Goal: Task Accomplishment & Management: Use online tool/utility

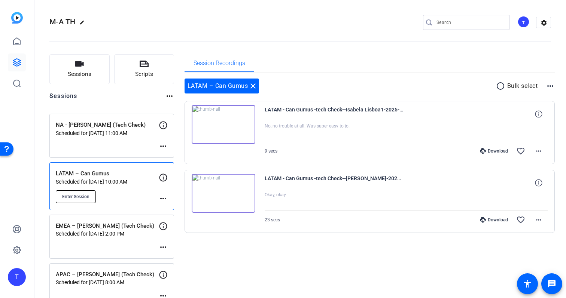
click at [78, 200] on button "Enter Session" at bounding box center [76, 197] width 40 height 13
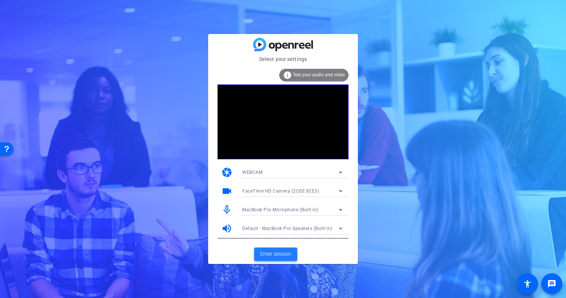
click at [279, 251] on span "Enter session" at bounding box center [275, 254] width 31 height 8
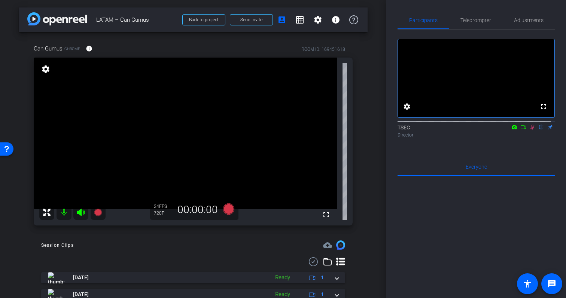
click at [530, 130] on icon at bounding box center [532, 127] width 6 height 5
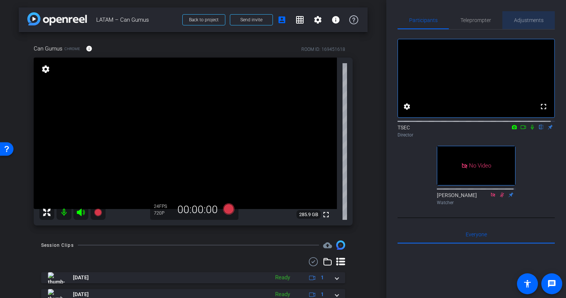
click at [529, 21] on span "Adjustments" at bounding box center [529, 20] width 30 height 5
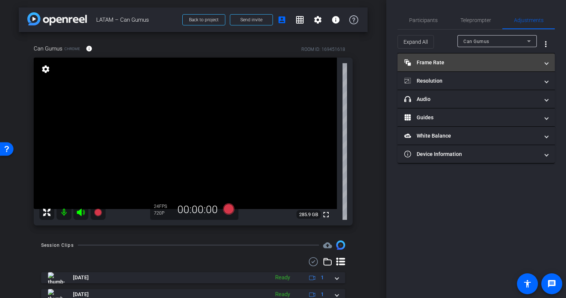
click at [486, 61] on mat-panel-title "Frame Rate Frame Rate" at bounding box center [471, 63] width 135 height 8
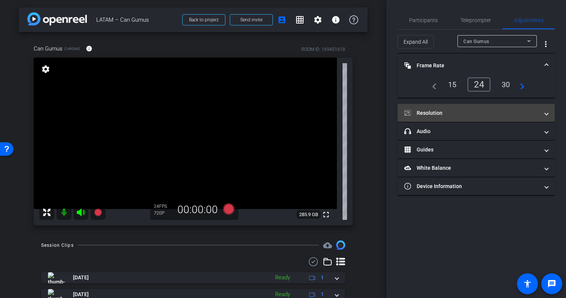
click at [488, 115] on mat-panel-title "Resolution" at bounding box center [471, 113] width 135 height 8
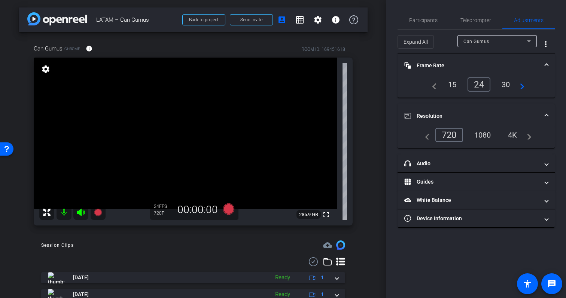
click at [509, 135] on div "4K" at bounding box center [512, 135] width 21 height 13
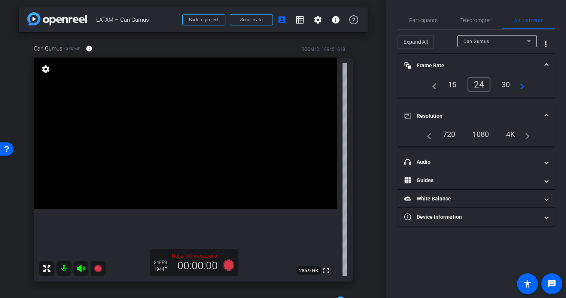
click at [481, 135] on div "1080" at bounding box center [481, 134] width 28 height 13
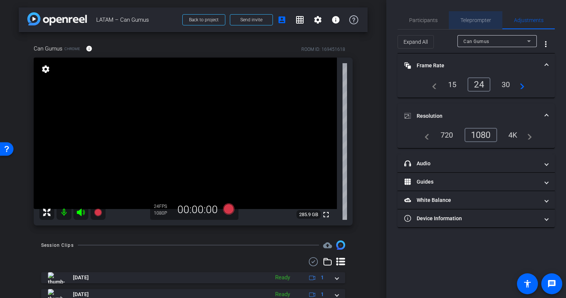
click at [471, 18] on span "Teleprompter" at bounding box center [475, 20] width 31 height 5
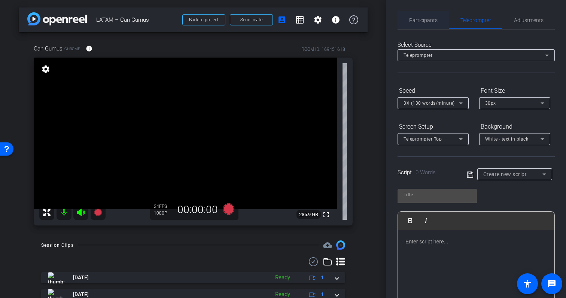
click at [423, 16] on span "Participants" at bounding box center [423, 20] width 28 height 18
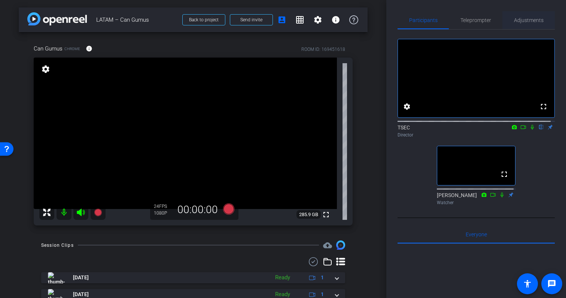
click at [530, 20] on span "Adjustments" at bounding box center [529, 20] width 30 height 5
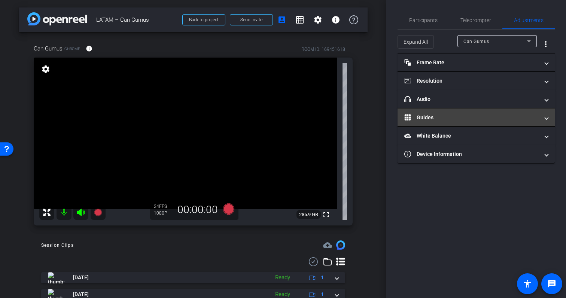
click at [509, 117] on mat-panel-title "Guides" at bounding box center [471, 118] width 135 height 8
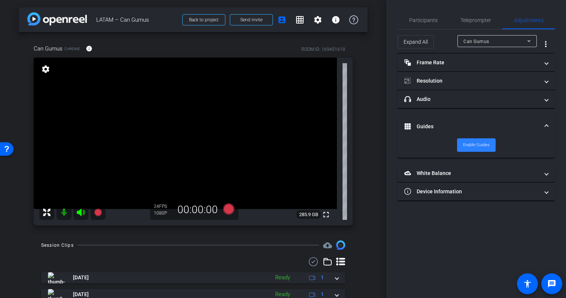
click at [474, 149] on span "Enable Guides" at bounding box center [476, 145] width 27 height 11
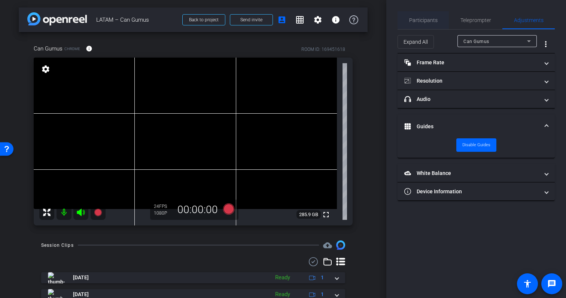
click at [418, 28] on span "Participants" at bounding box center [423, 20] width 28 height 18
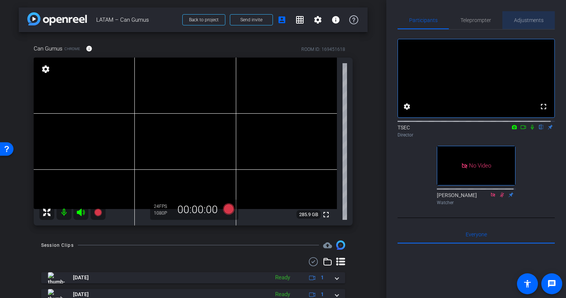
click at [529, 19] on span "Adjustments" at bounding box center [529, 20] width 30 height 5
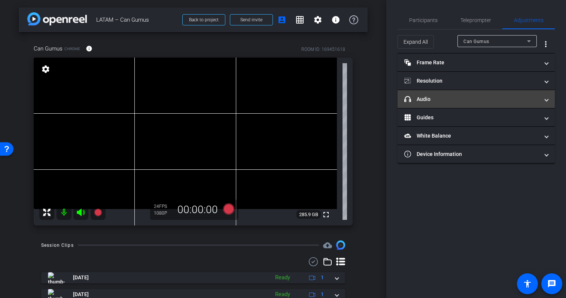
click at [453, 95] on mat-panel-title "headphone icon Audio" at bounding box center [471, 99] width 135 height 8
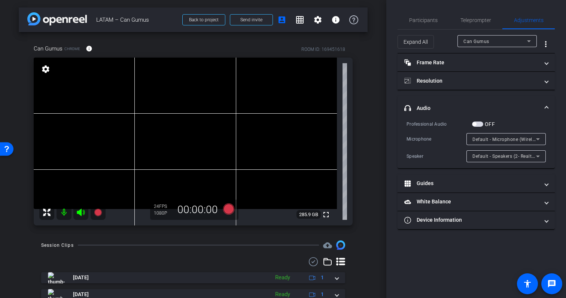
click at [480, 123] on span "button" at bounding box center [477, 124] width 11 height 5
click at [519, 141] on span "Default - Microphone (Wireless microphone) (3547:0007)" at bounding box center [534, 139] width 125 height 6
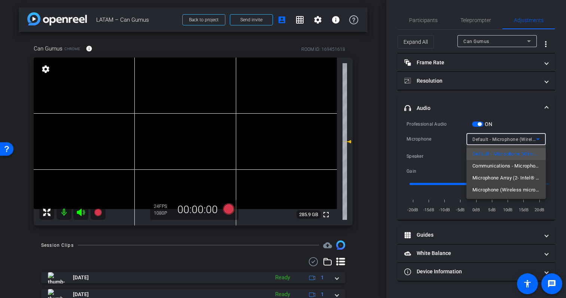
click at [442, 156] on div at bounding box center [283, 149] width 566 height 298
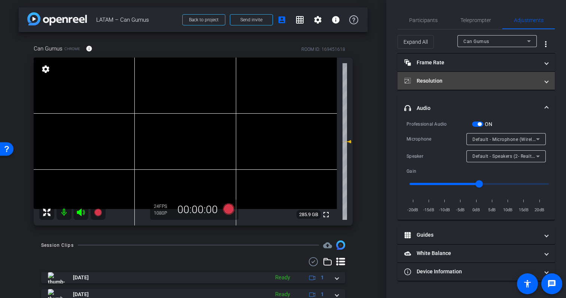
click at [528, 84] on mat-panel-title "Resolution" at bounding box center [471, 81] width 135 height 8
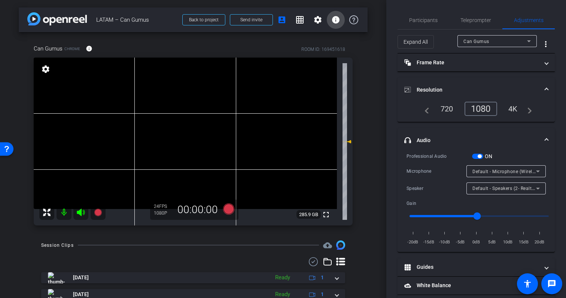
click at [333, 21] on mat-icon "info" at bounding box center [335, 19] width 9 height 9
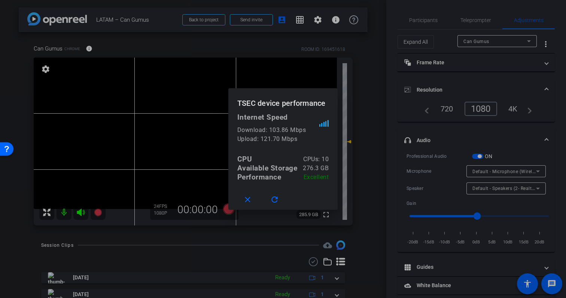
click at [311, 37] on div at bounding box center [283, 149] width 566 height 298
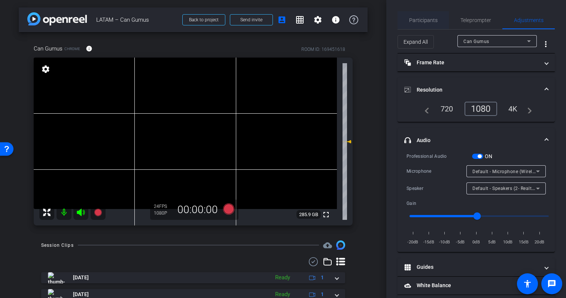
click at [421, 22] on span "Participants" at bounding box center [423, 20] width 28 height 5
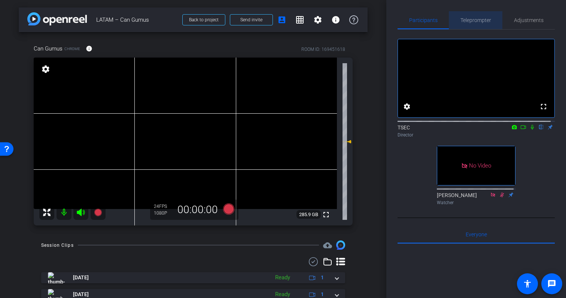
click at [474, 27] on span "Teleprompter" at bounding box center [475, 20] width 31 height 18
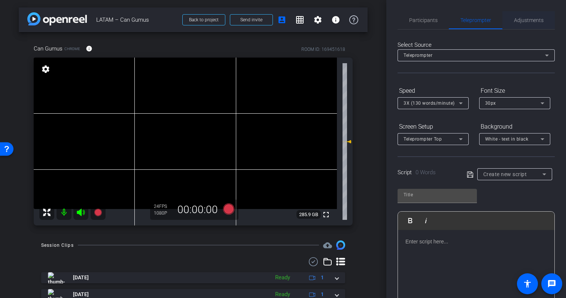
click at [532, 23] on span "Adjustments" at bounding box center [529, 20] width 30 height 18
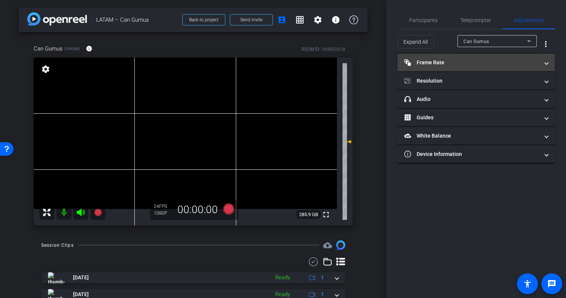
click at [530, 67] on mat-expansion-panel-header "Frame Rate Frame Rate" at bounding box center [476, 63] width 157 height 18
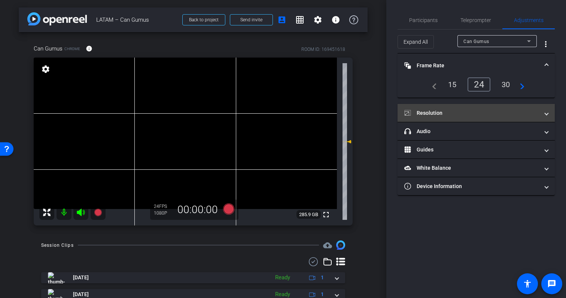
click at [515, 107] on mat-expansion-panel-header "Resolution" at bounding box center [476, 113] width 157 height 18
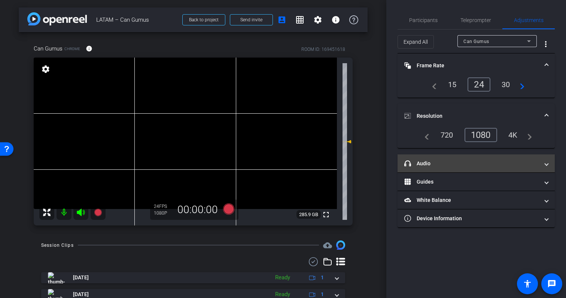
click at [518, 160] on mat-panel-title "headphone icon Audio" at bounding box center [471, 164] width 135 height 8
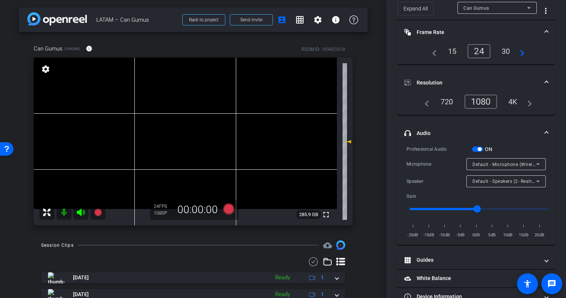
scroll to position [34, 0]
click at [533, 162] on icon at bounding box center [537, 163] width 9 height 9
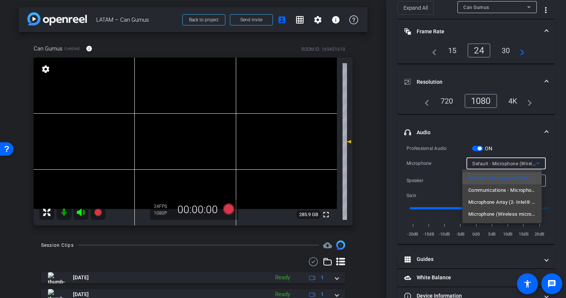
click at [421, 184] on div at bounding box center [283, 149] width 566 height 298
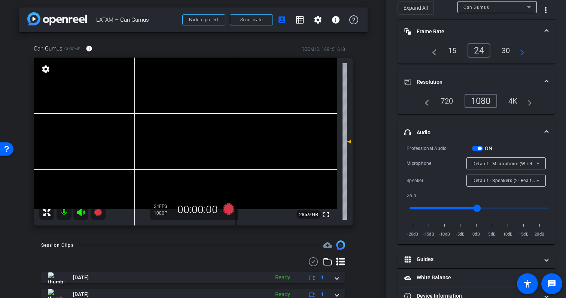
click at [482, 182] on span "Default - Speakers (2- Realtek(R) Audio)" at bounding box center [515, 180] width 86 height 6
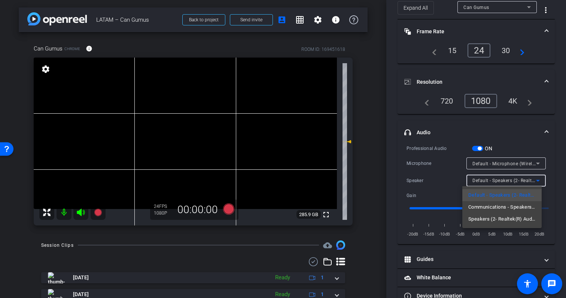
click at [497, 253] on div at bounding box center [283, 149] width 566 height 298
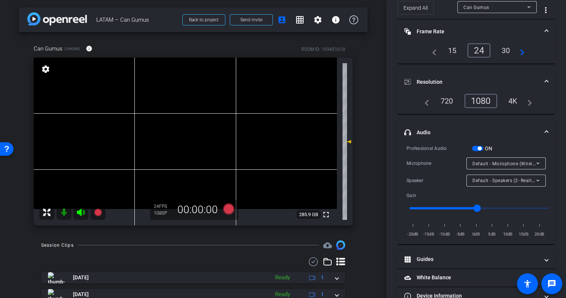
scroll to position [52, 0]
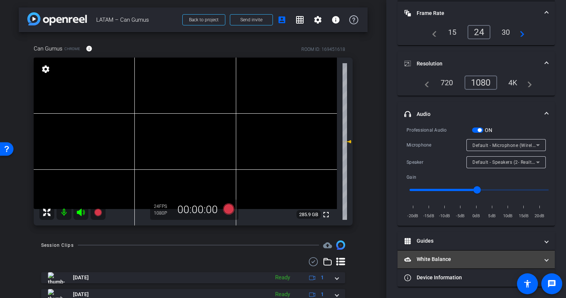
click at [492, 259] on mat-panel-title "White Balance White Balance" at bounding box center [471, 260] width 135 height 8
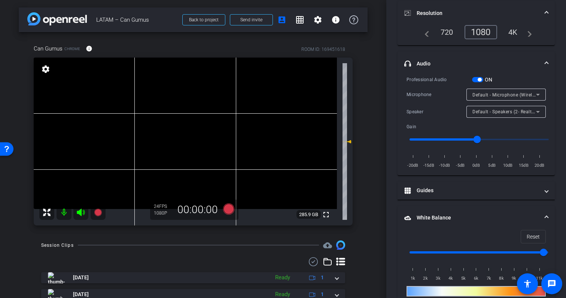
scroll to position [117, 0]
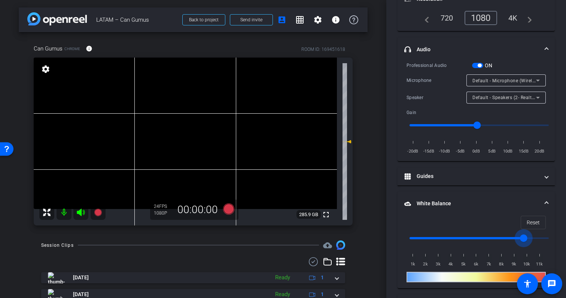
drag, startPoint x: 544, startPoint y: 237, endPoint x: 522, endPoint y: 239, distance: 21.8
click at [522, 239] on input "range" at bounding box center [479, 238] width 155 height 16
drag, startPoint x: 408, startPoint y: 238, endPoint x: 456, endPoint y: 240, distance: 48.0
click at [456, 239] on input "range" at bounding box center [479, 238] width 155 height 16
drag, startPoint x: 457, startPoint y: 237, endPoint x: 514, endPoint y: 237, distance: 56.9
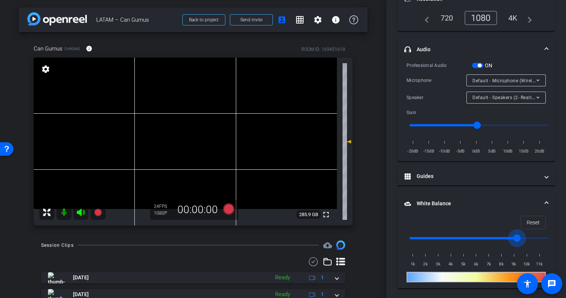
click at [515, 237] on input "range" at bounding box center [479, 238] width 155 height 16
drag, startPoint x: 518, startPoint y: 238, endPoint x: 511, endPoint y: 238, distance: 7.5
type input "8500"
click at [511, 238] on input "range" at bounding box center [479, 238] width 155 height 16
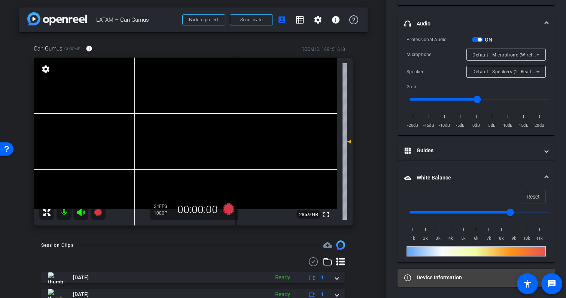
click at [454, 281] on mat-panel-title "Device Information" at bounding box center [471, 278] width 135 height 8
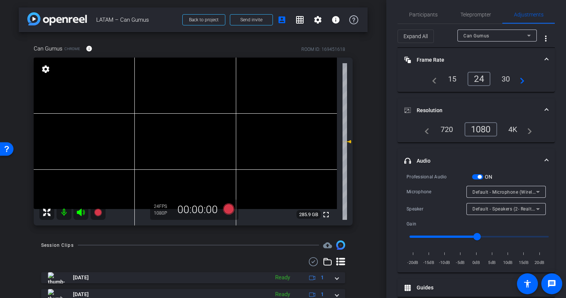
scroll to position [0, 0]
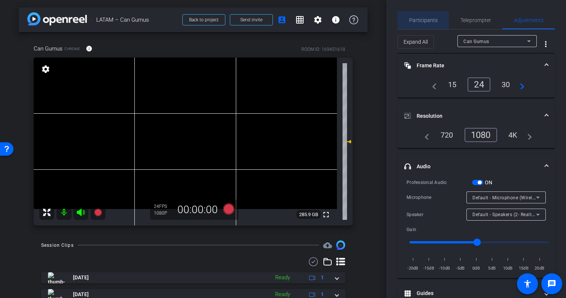
click at [428, 21] on span "Participants" at bounding box center [423, 20] width 28 height 5
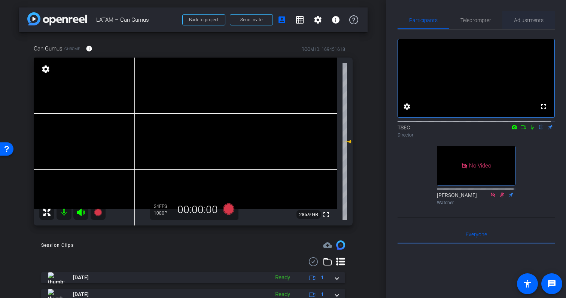
click at [529, 22] on span "Adjustments" at bounding box center [529, 20] width 30 height 5
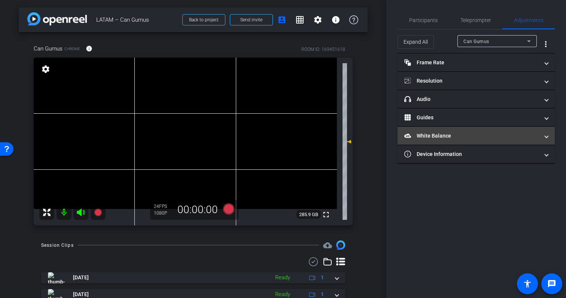
click at [465, 138] on mat-panel-title "White Balance White Balance" at bounding box center [471, 136] width 135 height 8
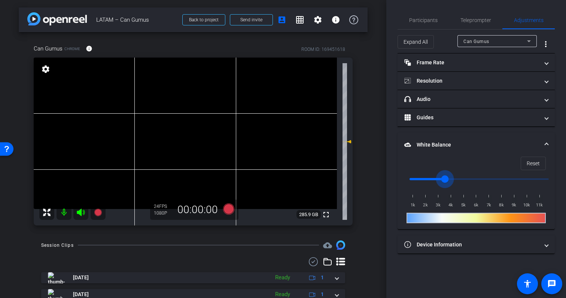
drag, startPoint x: 412, startPoint y: 179, endPoint x: 452, endPoint y: 179, distance: 40.1
click at [452, 179] on input "range" at bounding box center [479, 179] width 155 height 16
drag, startPoint x: 448, startPoint y: 179, endPoint x: 491, endPoint y: 179, distance: 43.0
type input "7000"
click at [491, 179] on input "range" at bounding box center [479, 179] width 155 height 16
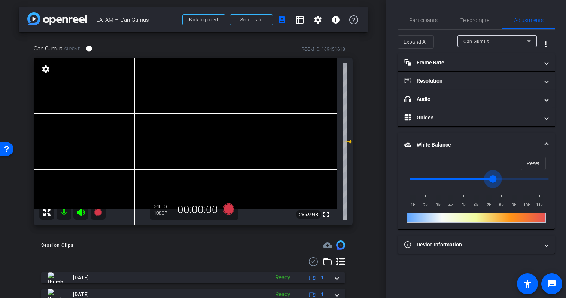
click at [490, 179] on input "range" at bounding box center [479, 179] width 155 height 16
click at [424, 22] on span "Participants" at bounding box center [423, 20] width 28 height 5
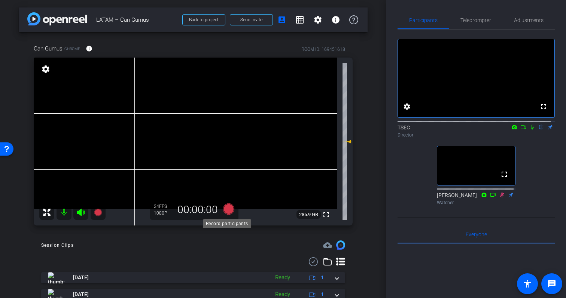
click at [226, 209] on icon at bounding box center [228, 209] width 11 height 11
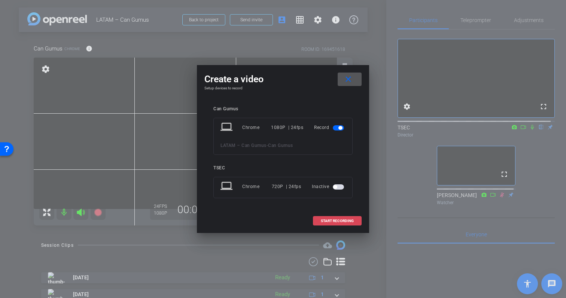
click at [348, 220] on span "START RECORDING" at bounding box center [337, 221] width 33 height 4
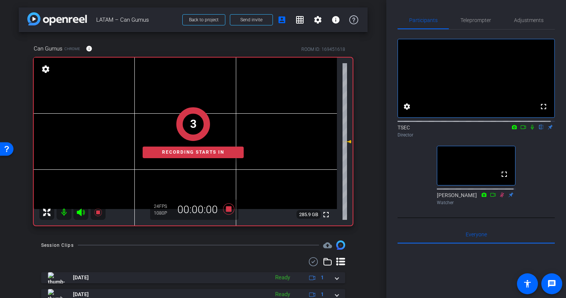
click at [520, 130] on icon at bounding box center [523, 127] width 6 height 5
click at [538, 130] on icon at bounding box center [541, 127] width 6 height 5
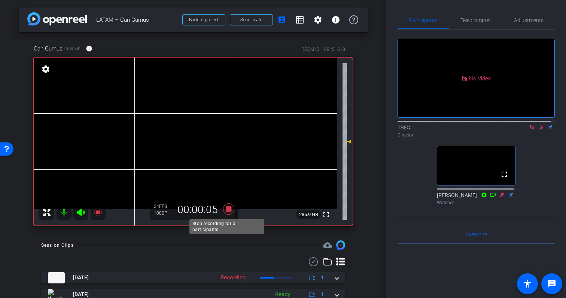
click at [226, 209] on icon at bounding box center [228, 209] width 11 height 11
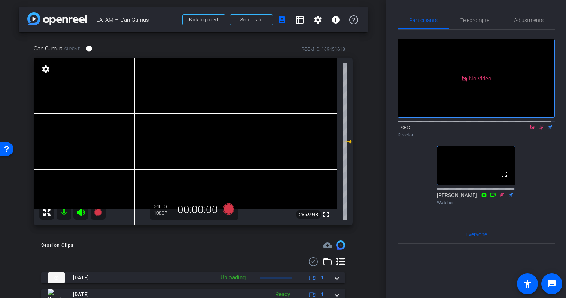
click at [538, 130] on icon at bounding box center [541, 127] width 6 height 5
click at [530, 129] on icon at bounding box center [532, 127] width 4 height 4
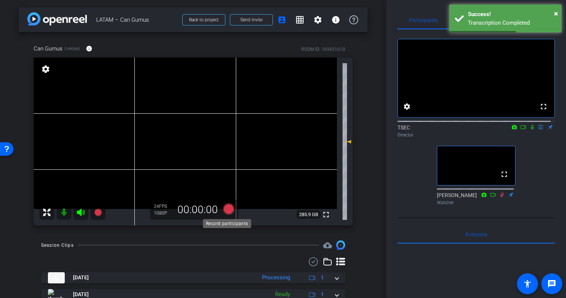
click at [227, 210] on icon at bounding box center [228, 209] width 11 height 11
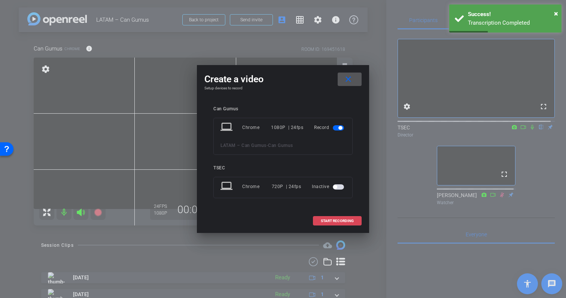
click at [335, 217] on span at bounding box center [337, 221] width 48 height 18
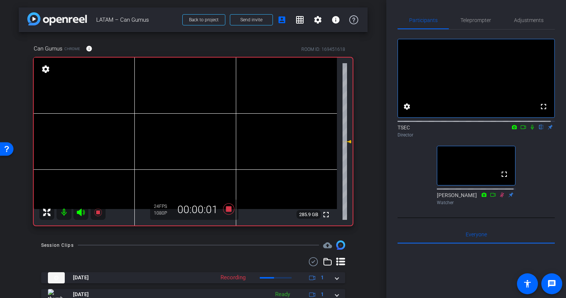
click at [529, 130] on icon at bounding box center [532, 127] width 6 height 5
click at [520, 130] on icon at bounding box center [523, 127] width 6 height 5
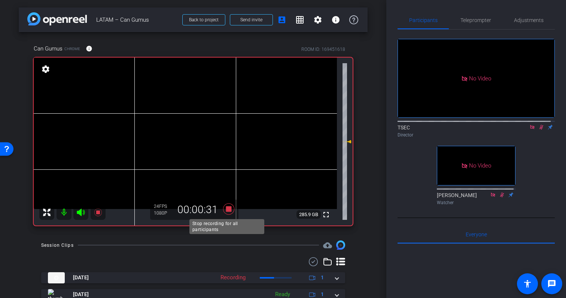
click at [228, 212] on icon at bounding box center [228, 209] width 11 height 11
click at [538, 130] on icon at bounding box center [541, 127] width 6 height 5
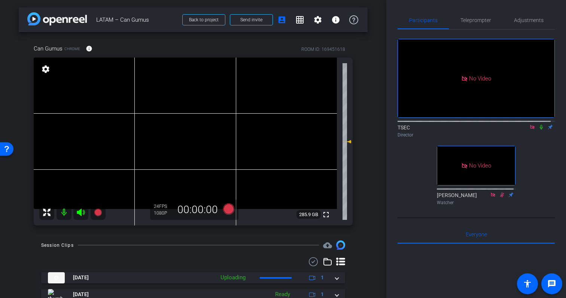
click at [530, 129] on icon at bounding box center [532, 127] width 4 height 4
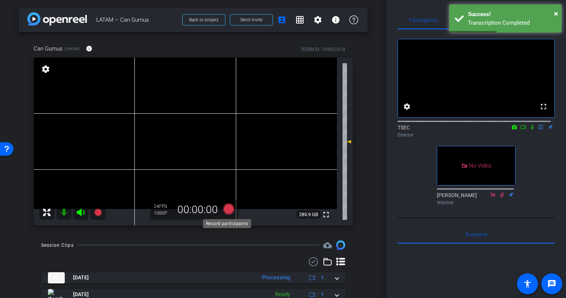
click at [226, 210] on icon at bounding box center [228, 209] width 11 height 11
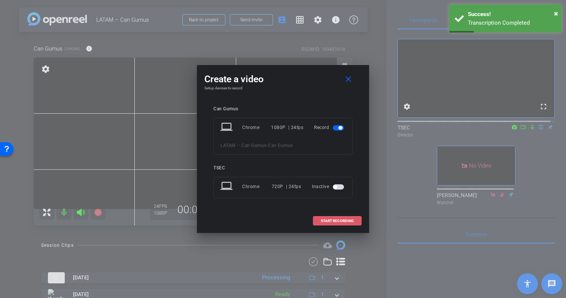
click at [353, 226] on span at bounding box center [337, 221] width 48 height 18
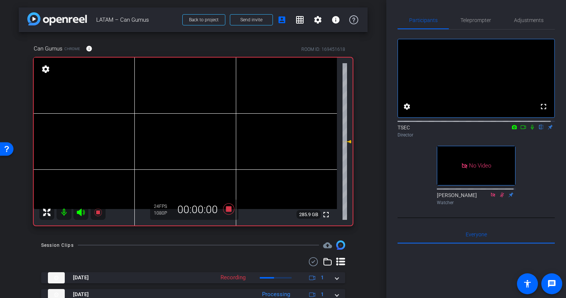
click at [530, 130] on icon at bounding box center [532, 127] width 6 height 5
click at [520, 130] on icon at bounding box center [523, 127] width 6 height 5
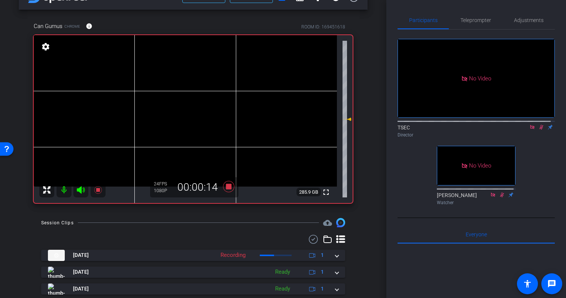
scroll to position [22, 0]
click at [229, 190] on icon at bounding box center [228, 187] width 11 height 11
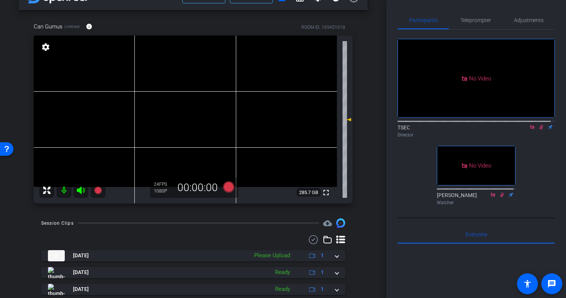
click at [538, 139] on div "TSEC Director" at bounding box center [476, 131] width 157 height 15
click at [539, 130] on icon at bounding box center [541, 127] width 4 height 5
click at [529, 130] on icon at bounding box center [532, 127] width 6 height 5
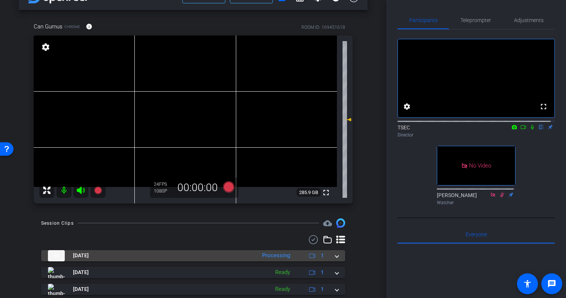
click at [330, 258] on div "Oct 7, 2025 Processing 1" at bounding box center [191, 255] width 287 height 11
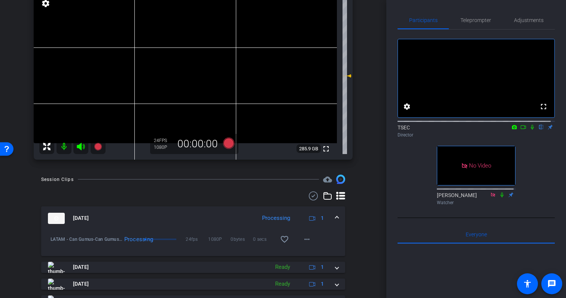
scroll to position [67, 0]
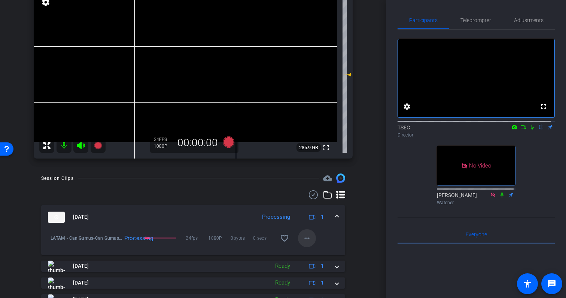
click at [305, 237] on mat-icon "more_horiz" at bounding box center [306, 238] width 9 height 9
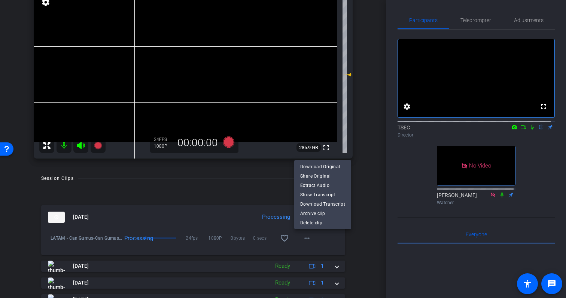
click at [321, 243] on div at bounding box center [283, 149] width 566 height 298
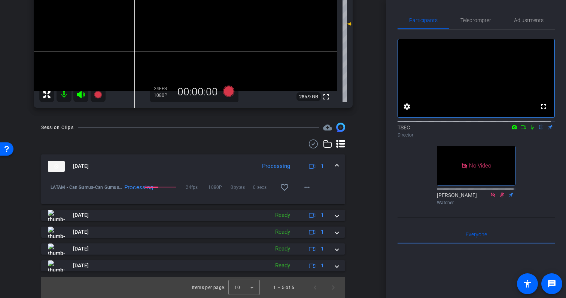
scroll to position [0, 0]
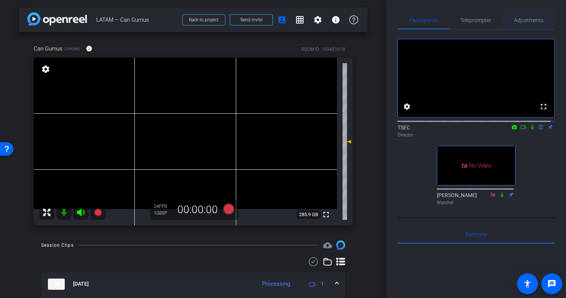
click at [523, 24] on span "Adjustments" at bounding box center [529, 20] width 30 height 18
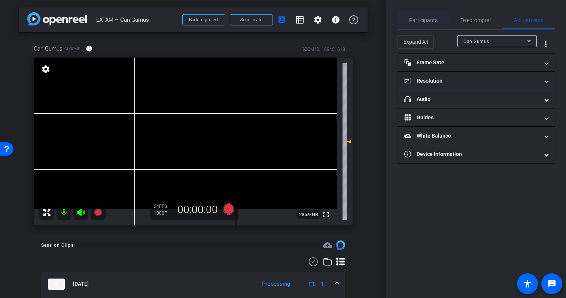
click at [426, 25] on span "Participants" at bounding box center [423, 20] width 28 height 18
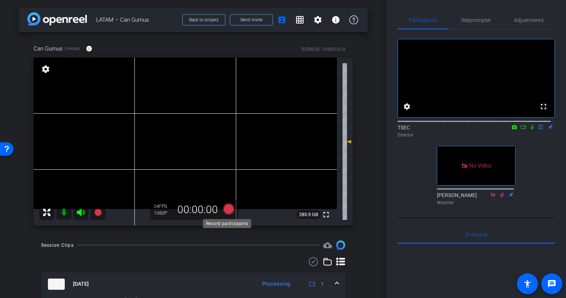
click at [227, 209] on icon at bounding box center [228, 209] width 11 height 11
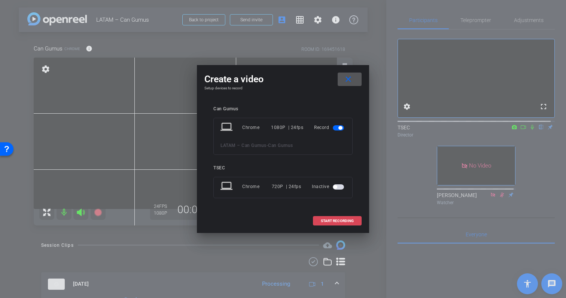
click at [332, 220] on span "START RECORDING" at bounding box center [337, 221] width 33 height 4
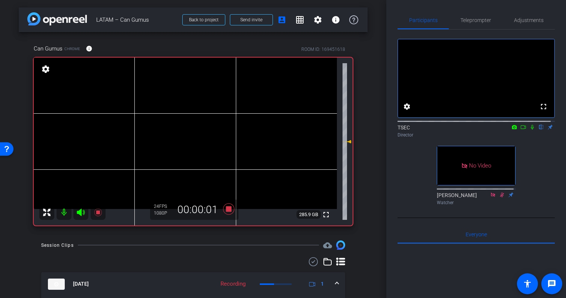
click at [529, 130] on icon at bounding box center [532, 127] width 6 height 5
click at [521, 130] on icon at bounding box center [523, 127] width 6 height 5
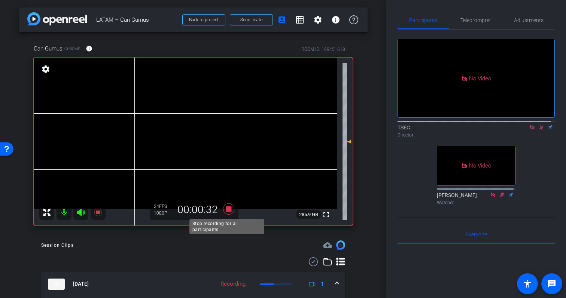
click at [226, 211] on icon at bounding box center [228, 209] width 11 height 11
click at [538, 130] on icon at bounding box center [541, 127] width 6 height 5
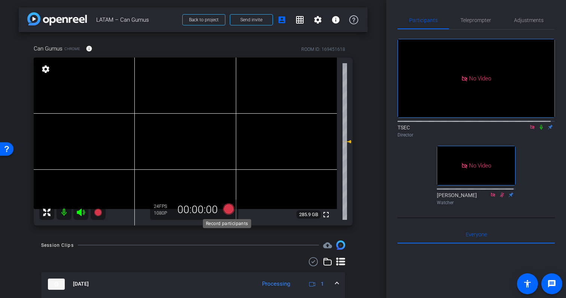
click at [228, 211] on icon at bounding box center [228, 209] width 11 height 11
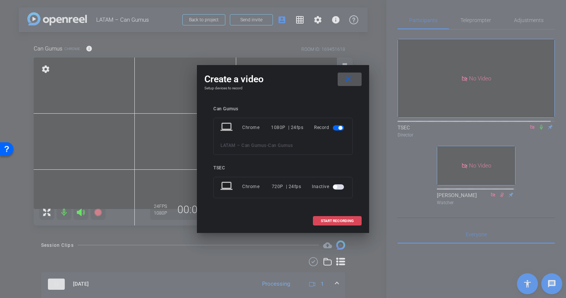
click at [339, 219] on span "START RECORDING" at bounding box center [337, 221] width 33 height 4
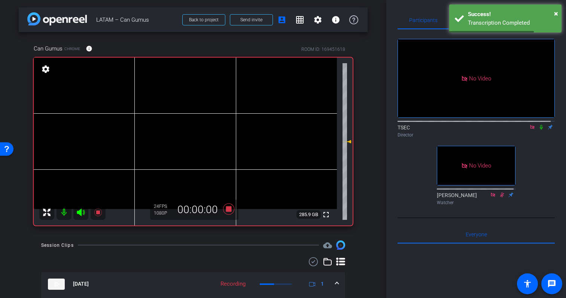
click at [540, 130] on icon at bounding box center [541, 127] width 3 height 5
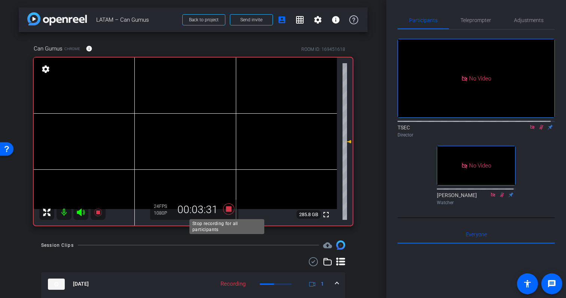
click at [226, 210] on icon at bounding box center [228, 209] width 11 height 11
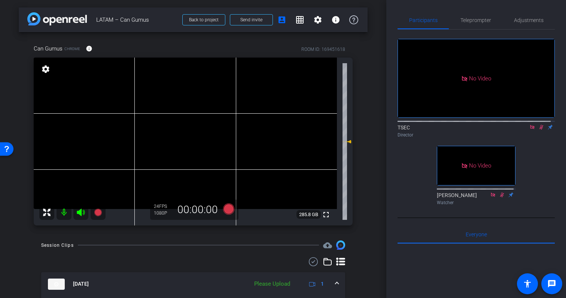
click at [538, 130] on icon at bounding box center [541, 127] width 6 height 5
click at [530, 129] on icon at bounding box center [532, 127] width 4 height 4
click at [225, 210] on icon at bounding box center [228, 209] width 11 height 11
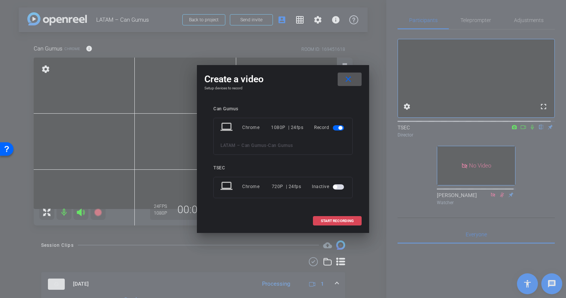
click at [335, 222] on span "START RECORDING" at bounding box center [337, 221] width 33 height 4
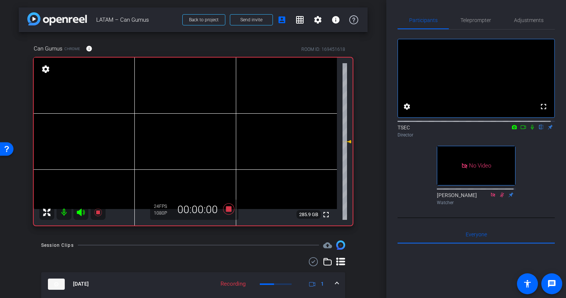
click at [529, 130] on icon at bounding box center [532, 127] width 6 height 5
click at [519, 131] on mat-icon at bounding box center [523, 127] width 9 height 7
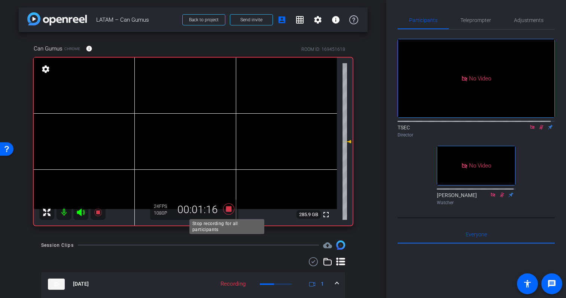
click at [225, 207] on icon at bounding box center [228, 209] width 11 height 11
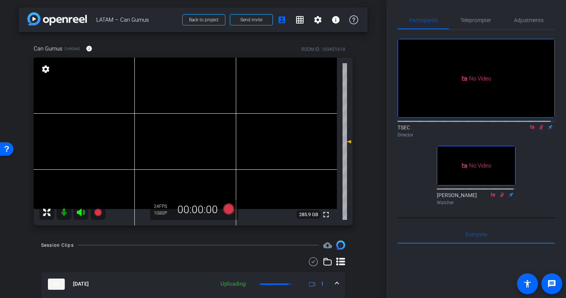
click at [539, 130] on icon at bounding box center [541, 127] width 4 height 5
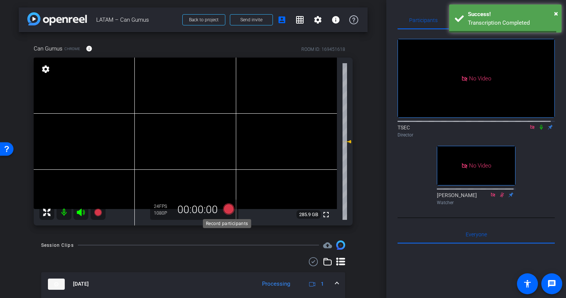
click at [227, 209] on icon at bounding box center [228, 209] width 11 height 11
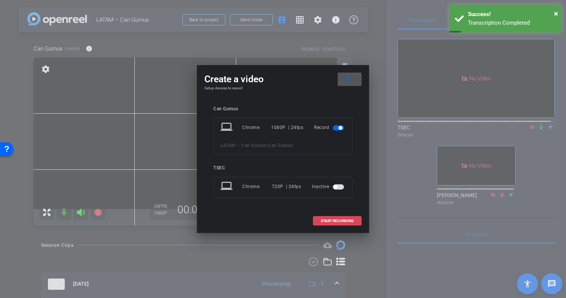
click at [337, 220] on span "START RECORDING" at bounding box center [337, 221] width 33 height 4
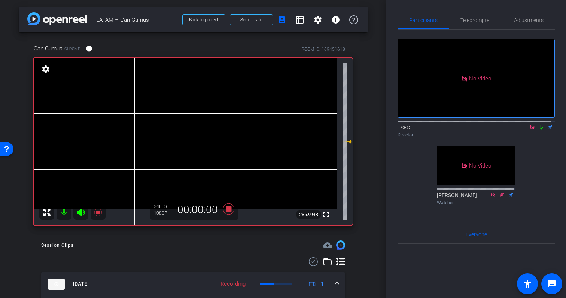
click at [538, 130] on icon at bounding box center [541, 127] width 6 height 5
click at [226, 208] on icon at bounding box center [228, 209] width 11 height 11
click at [539, 130] on icon at bounding box center [541, 127] width 6 height 5
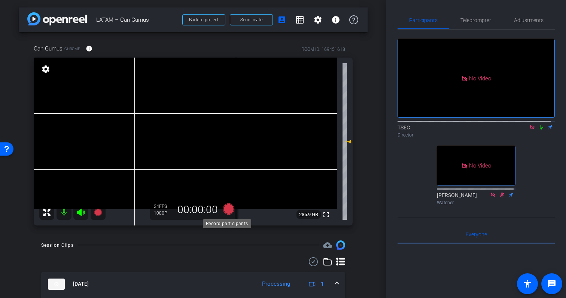
click at [227, 210] on icon at bounding box center [228, 209] width 11 height 11
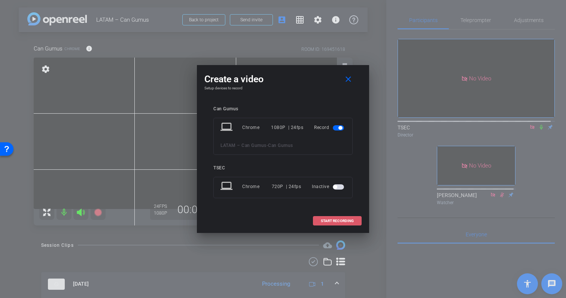
click at [343, 220] on span "START RECORDING" at bounding box center [337, 221] width 33 height 4
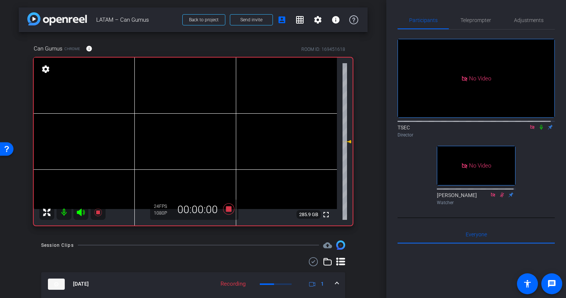
click at [538, 130] on icon at bounding box center [541, 127] width 6 height 5
click at [230, 209] on icon at bounding box center [229, 209] width 18 height 13
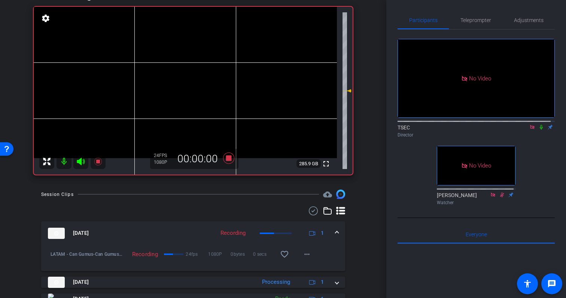
scroll to position [52, 0]
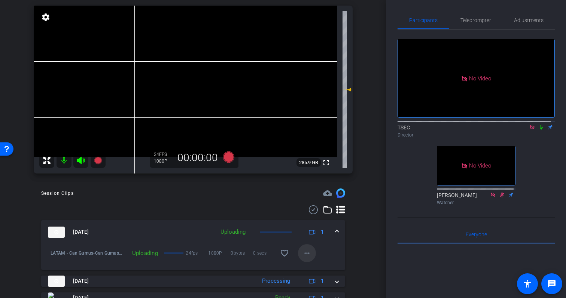
click at [304, 257] on mat-icon "more_horiz" at bounding box center [306, 253] width 9 height 9
click at [311, 276] on span "Delete clip" at bounding box center [315, 278] width 30 height 9
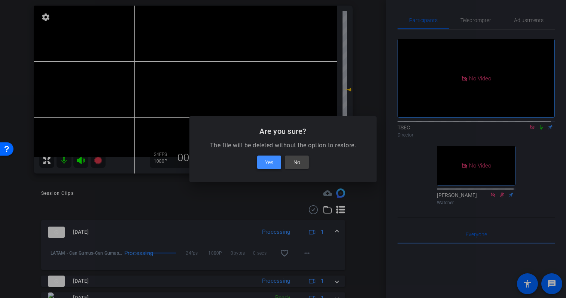
click at [273, 163] on span "Yes" at bounding box center [269, 162] width 8 height 9
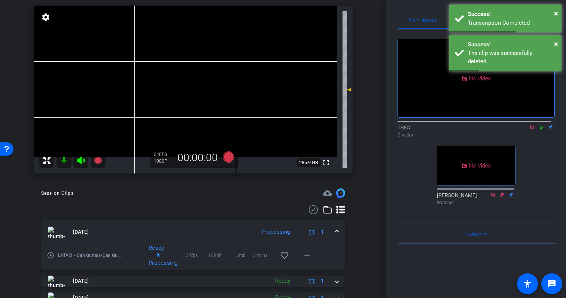
click at [337, 232] on mat-expansion-panel-header "Oct 7, 2025 Processing 1" at bounding box center [193, 232] width 304 height 24
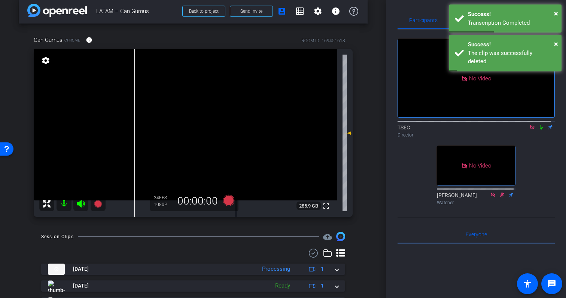
scroll to position [0, 0]
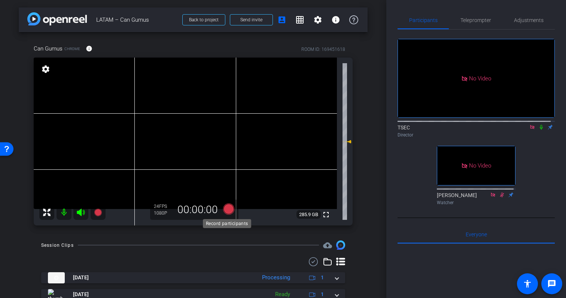
click at [225, 209] on icon at bounding box center [228, 209] width 11 height 11
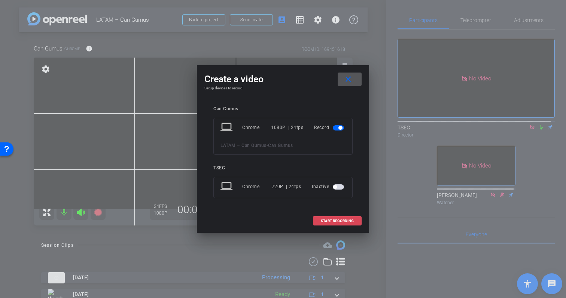
click at [340, 222] on span "START RECORDING" at bounding box center [337, 221] width 33 height 4
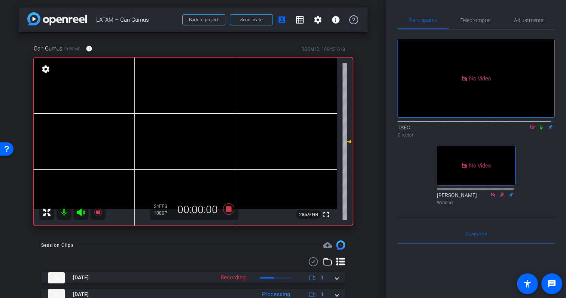
click at [538, 130] on icon at bounding box center [541, 127] width 6 height 5
click at [229, 210] on icon at bounding box center [229, 209] width 18 height 13
click at [539, 130] on icon at bounding box center [541, 127] width 4 height 5
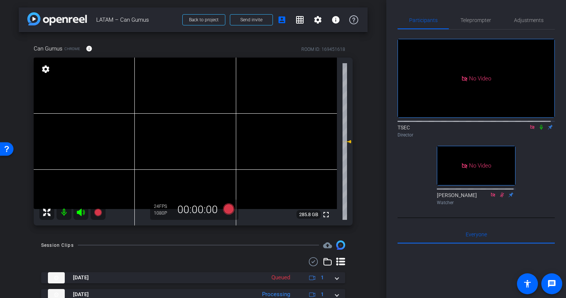
click at [530, 129] on icon at bounding box center [532, 127] width 4 height 4
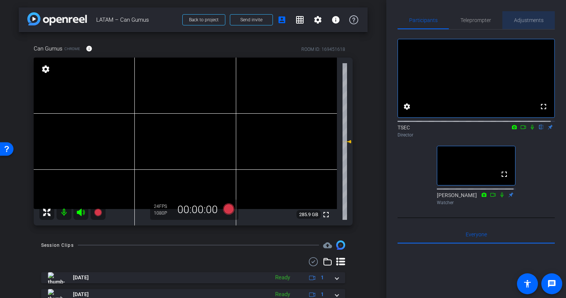
click at [527, 19] on span "Adjustments" at bounding box center [529, 20] width 30 height 5
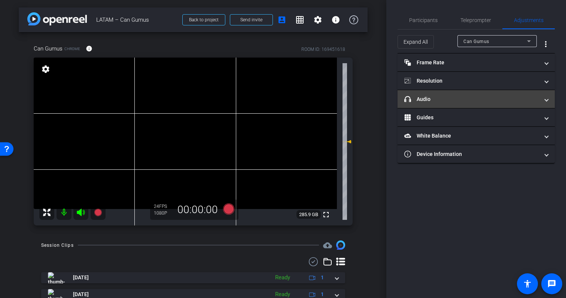
click at [495, 98] on mat-panel-title "headphone icon Audio" at bounding box center [471, 99] width 135 height 8
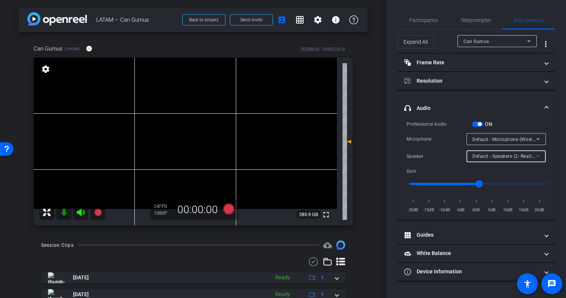
click at [501, 156] on span "Default - Speakers (2- Realtek(R) Audio)" at bounding box center [515, 156] width 86 height 6
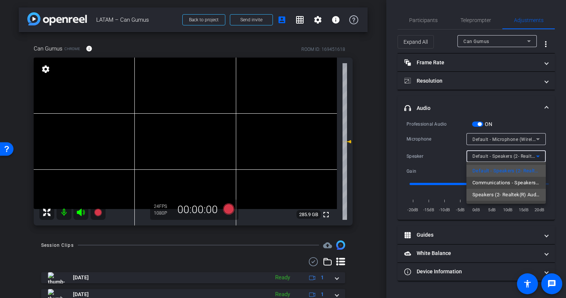
click at [502, 196] on span "Speakers (2- Realtek(R) Audio)" at bounding box center [505, 195] width 67 height 9
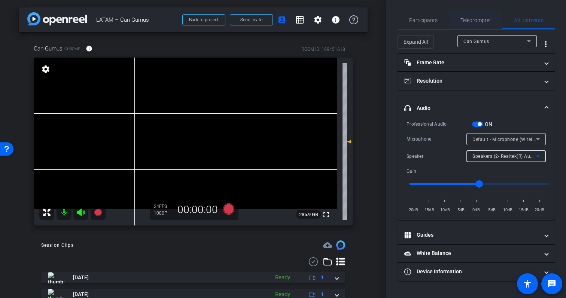
click at [480, 24] on span "Teleprompter" at bounding box center [475, 20] width 31 height 18
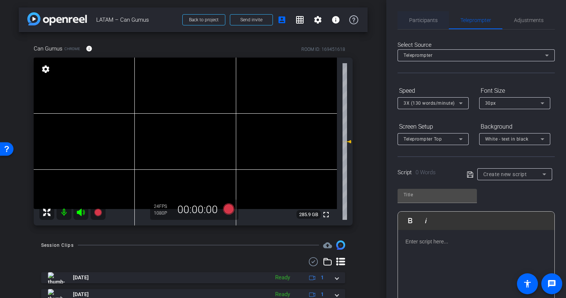
click at [428, 20] on span "Participants" at bounding box center [423, 20] width 28 height 5
